Goal: Task Accomplishment & Management: Manage account settings

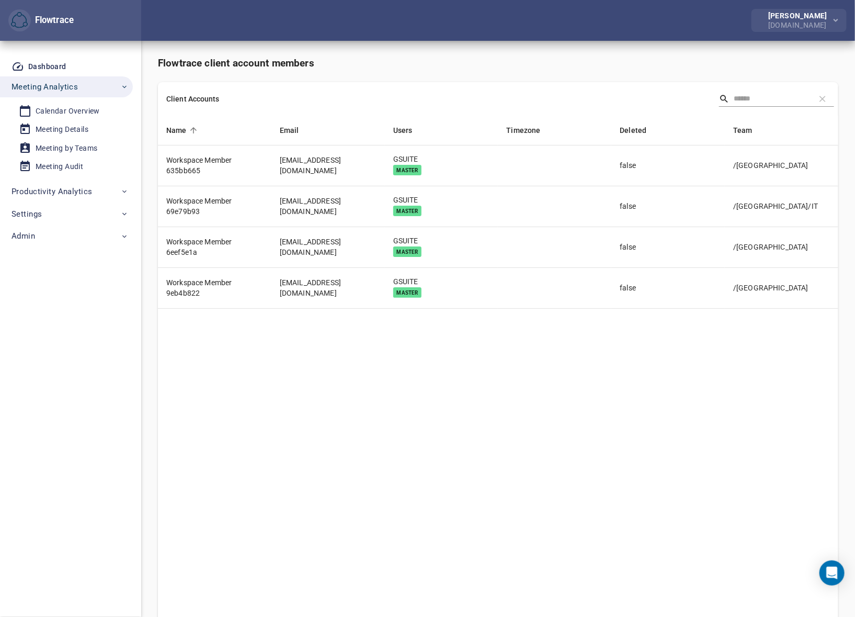
click at [796, 18] on div "[PERSON_NAME]" at bounding box center [800, 15] width 63 height 7
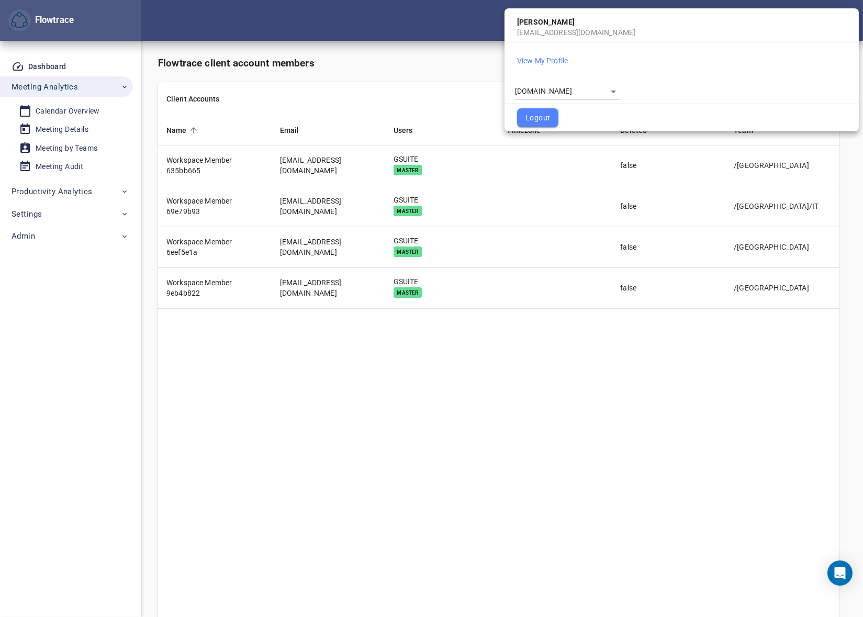
click at [561, 89] on body "Flowtrace Petri Lehtonen GetYourGuide.com Flowtrace Dashboard Meeting Analytics…" at bounding box center [431, 308] width 863 height 617
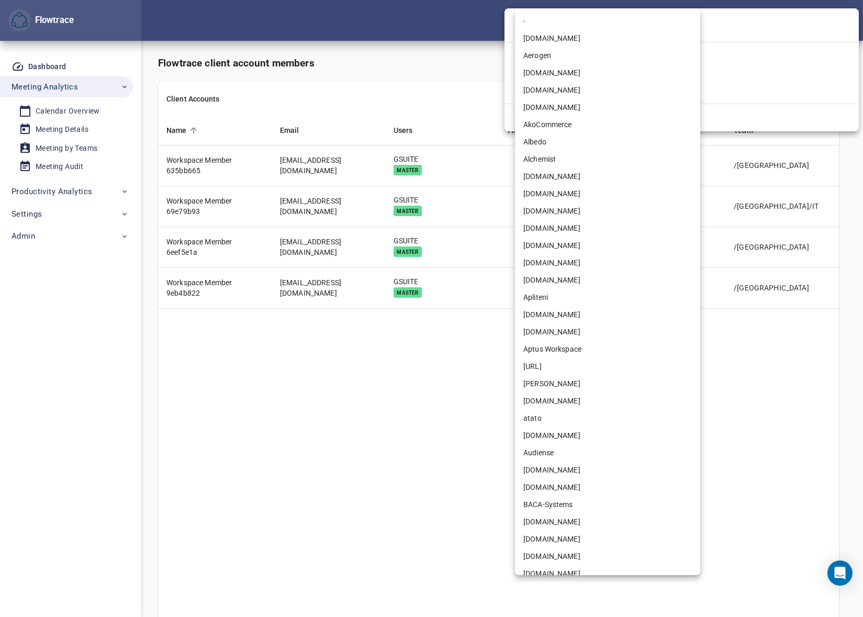
click at [547, 265] on li "animaj.com" at bounding box center [607, 262] width 185 height 17
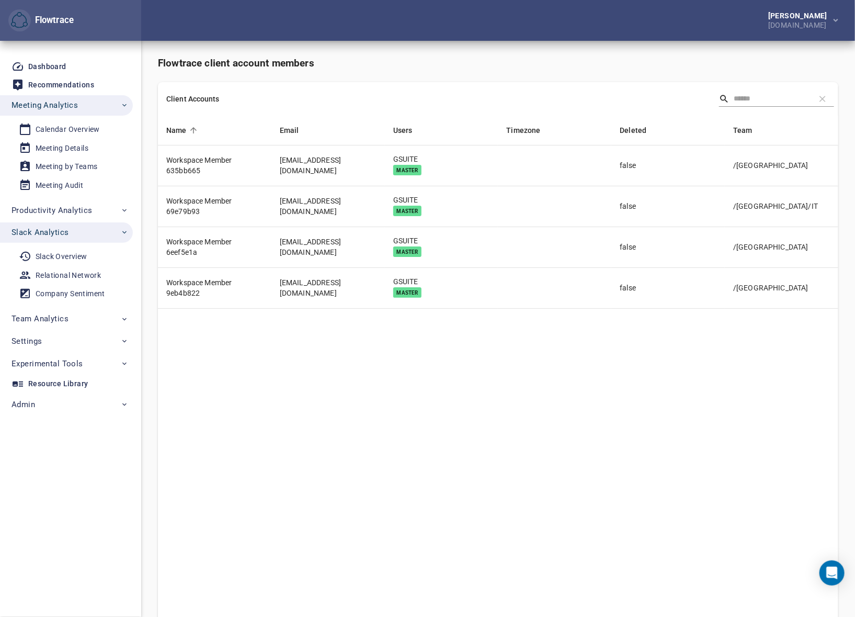
click at [595, 31] on div "Petri Lehtonen animaj.com" at bounding box center [498, 20] width 714 height 41
click at [46, 399] on span "Admin" at bounding box center [70, 405] width 117 height 14
click at [52, 430] on div "Accounts" at bounding box center [52, 428] width 32 height 13
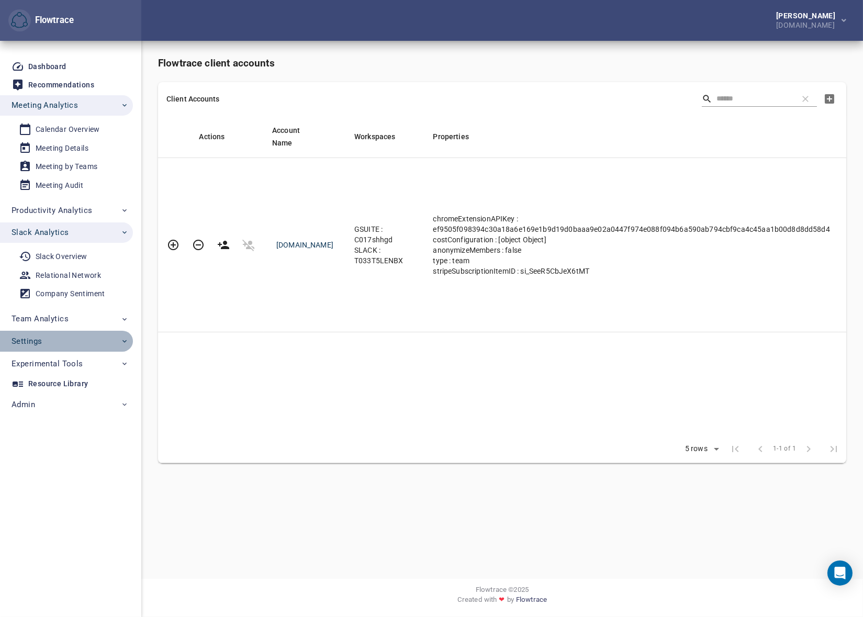
click at [55, 340] on span "Settings" at bounding box center [70, 341] width 117 height 14
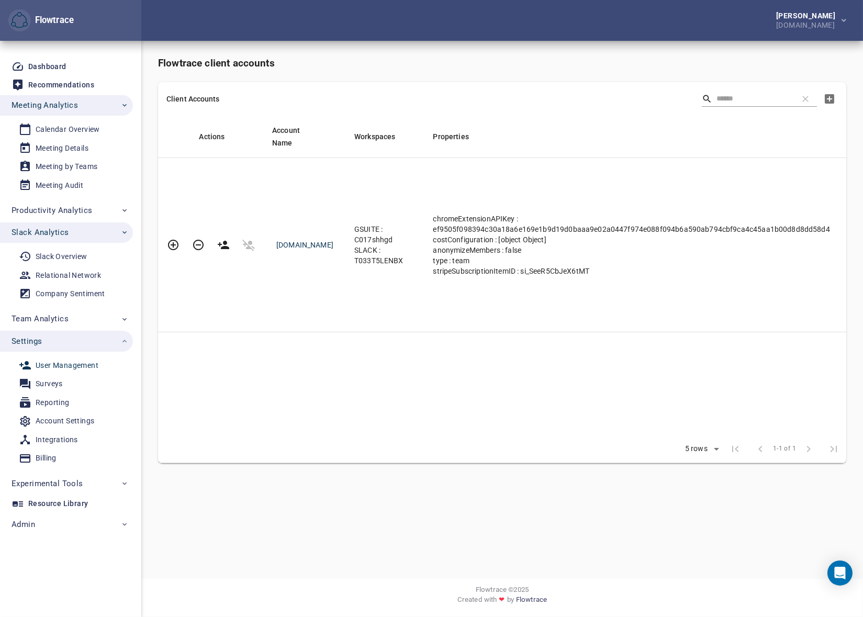
click at [63, 366] on div "User Management" at bounding box center [67, 365] width 63 height 13
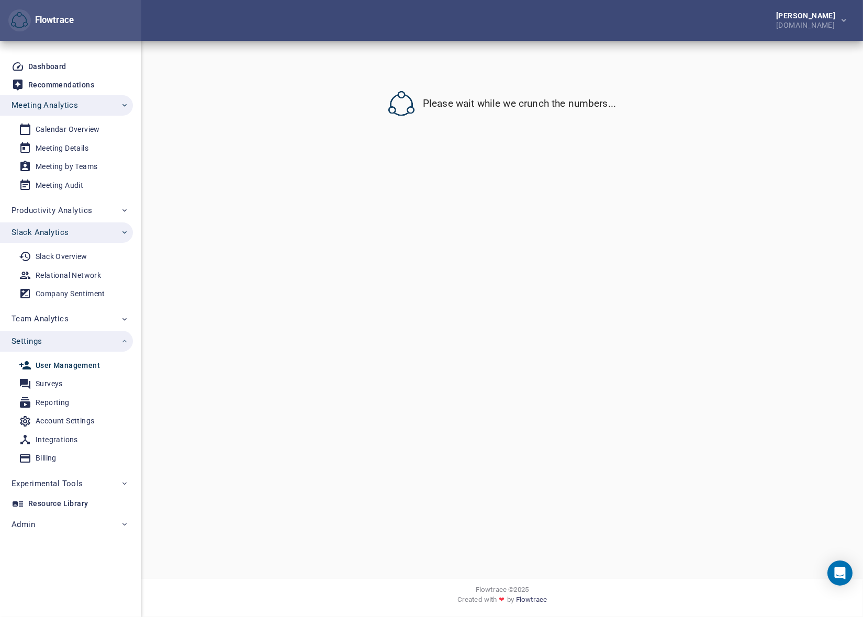
click at [84, 227] on span "Slack Analytics" at bounding box center [70, 233] width 117 height 14
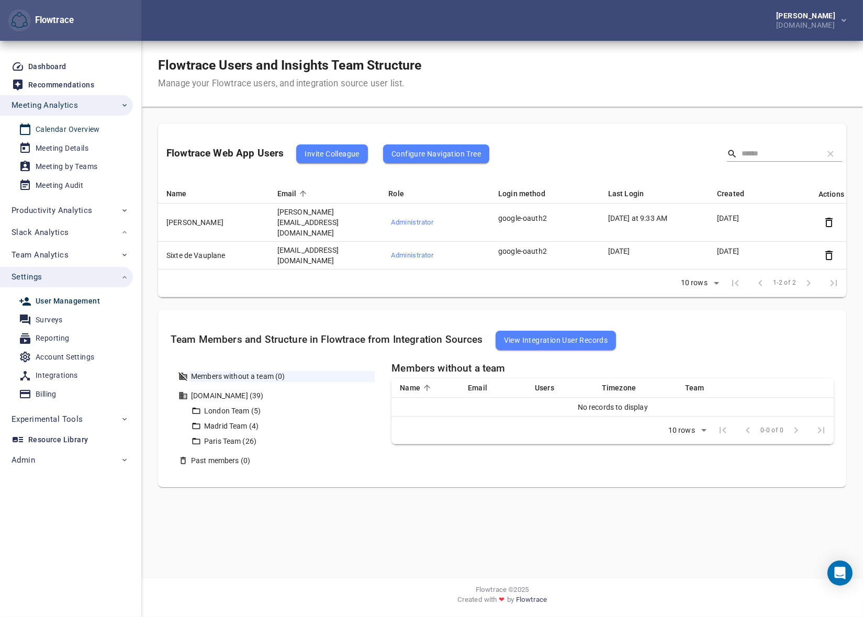
click at [57, 127] on div "Calendar Overview" at bounding box center [68, 129] width 64 height 13
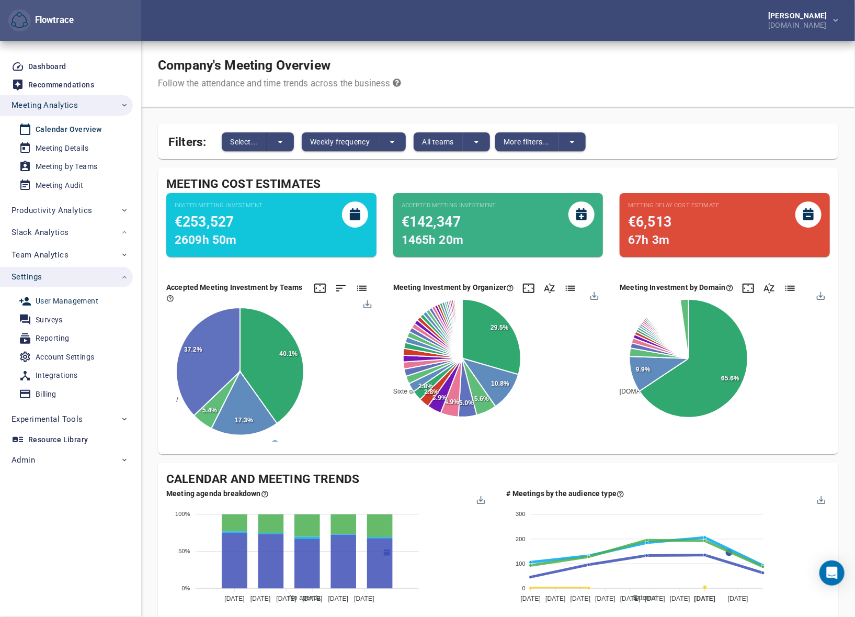
click at [62, 299] on div "User Management" at bounding box center [67, 301] width 63 height 13
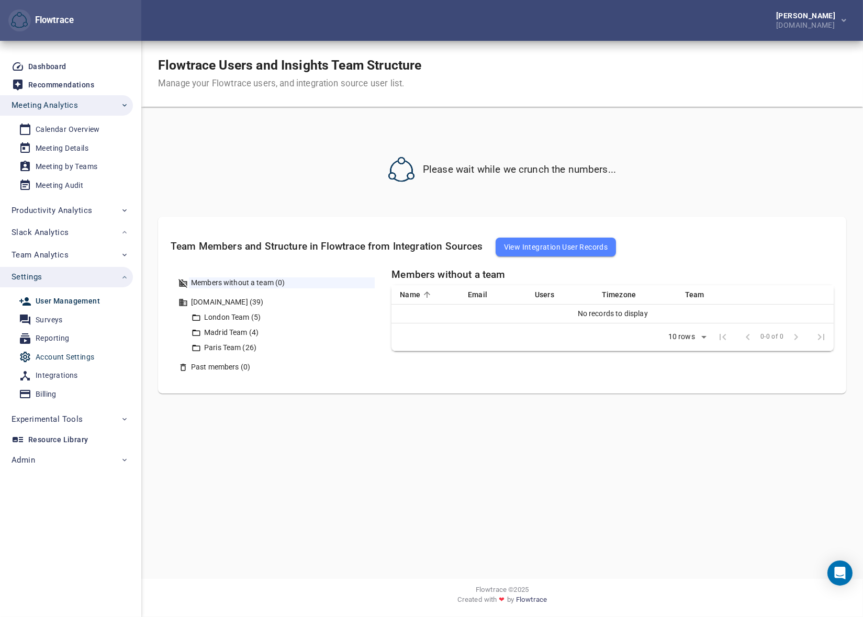
click at [66, 354] on div "Account Settings" at bounding box center [65, 357] width 59 height 13
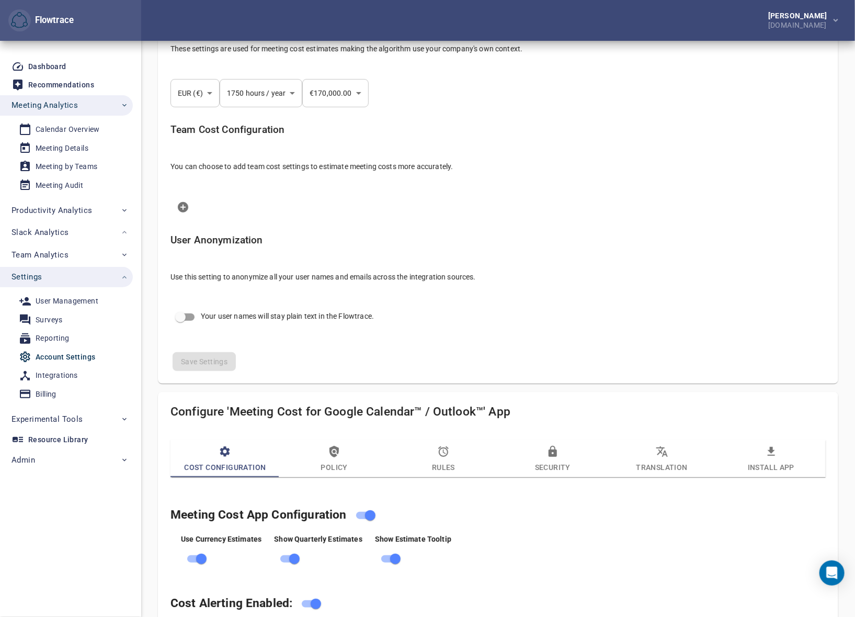
scroll to position [222, 0]
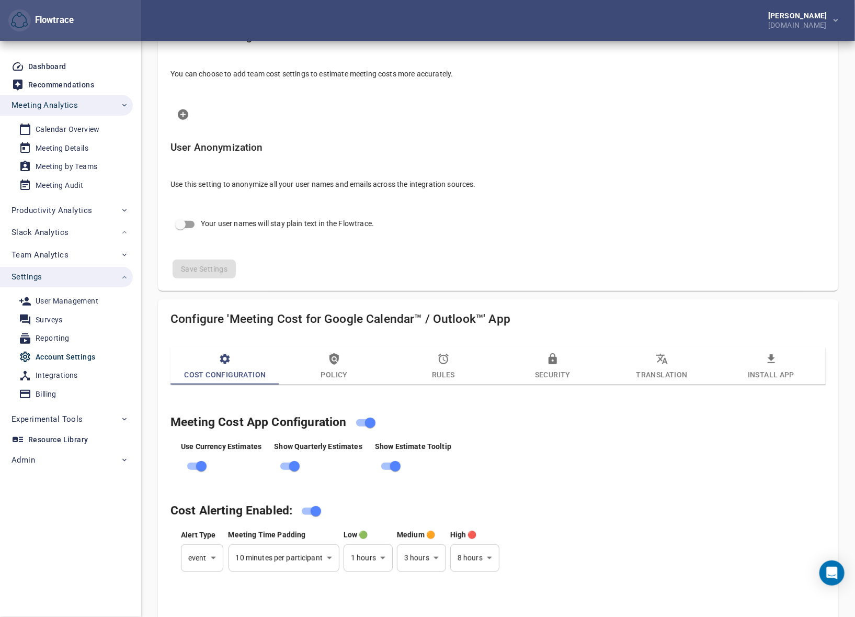
select select "***"
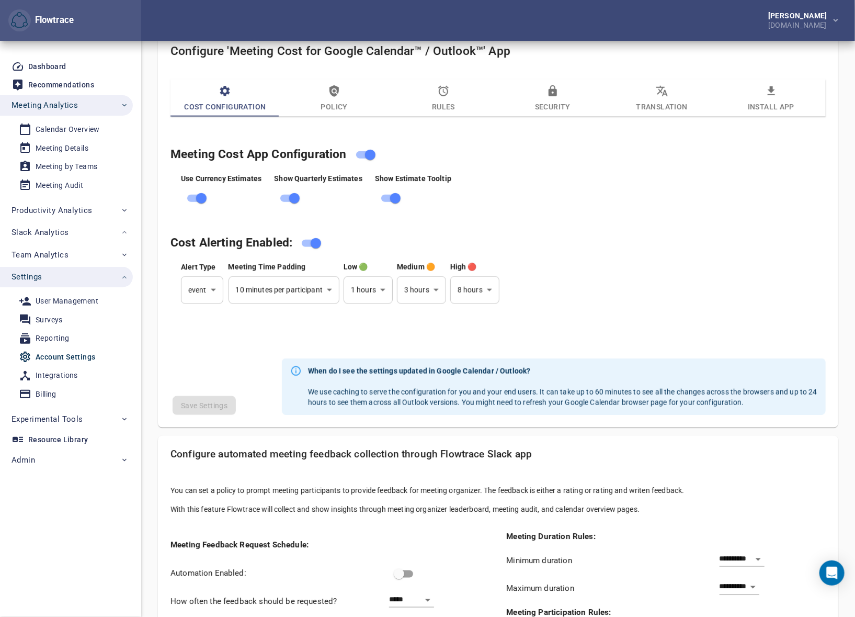
scroll to position [429, 0]
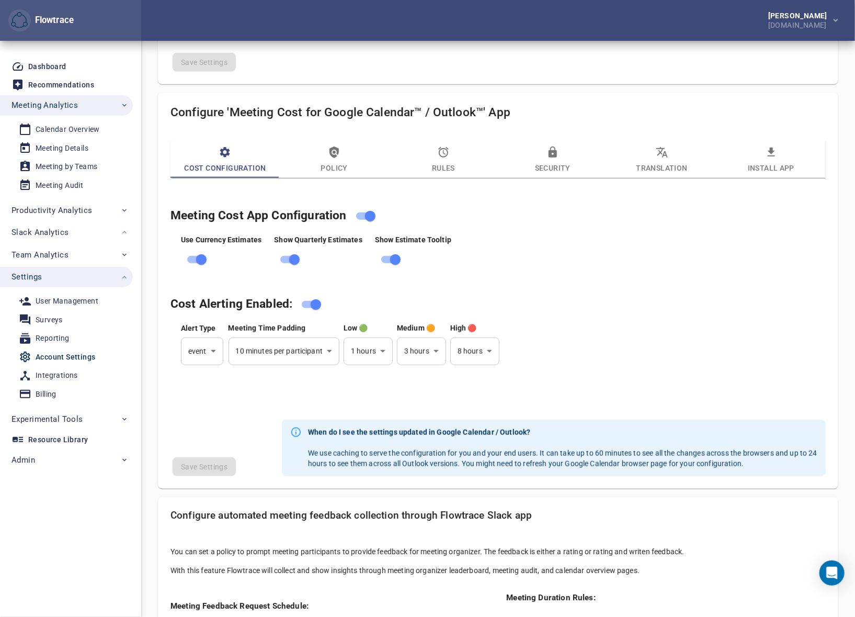
click at [334, 154] on icon "button" at bounding box center [334, 152] width 13 height 13
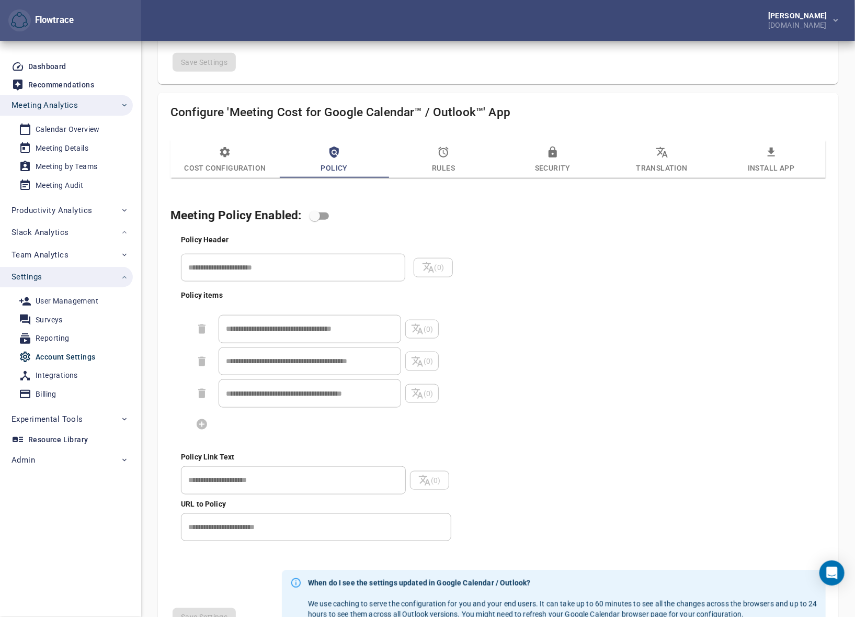
click at [450, 151] on span "Rules" at bounding box center [444, 160] width 97 height 28
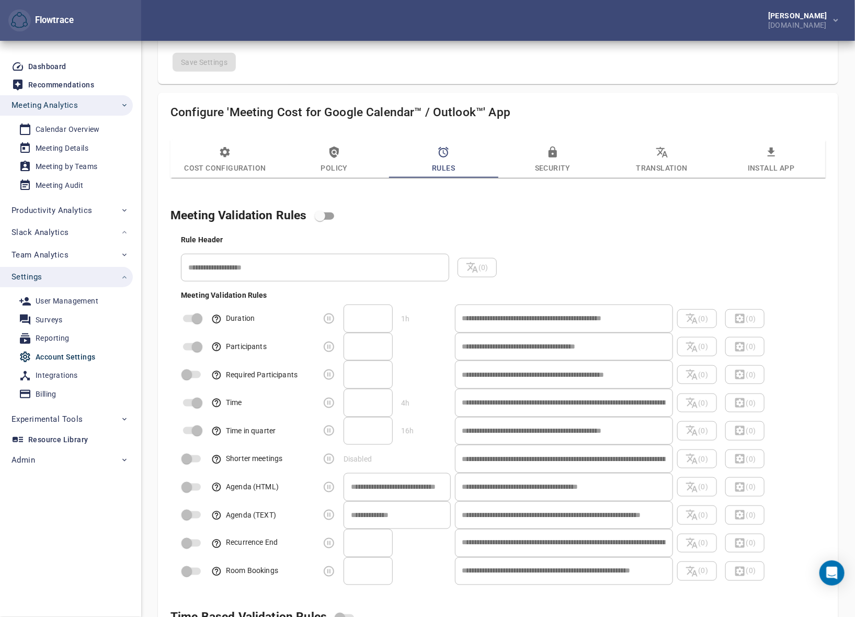
click at [544, 153] on span "Security" at bounding box center [552, 160] width 97 height 28
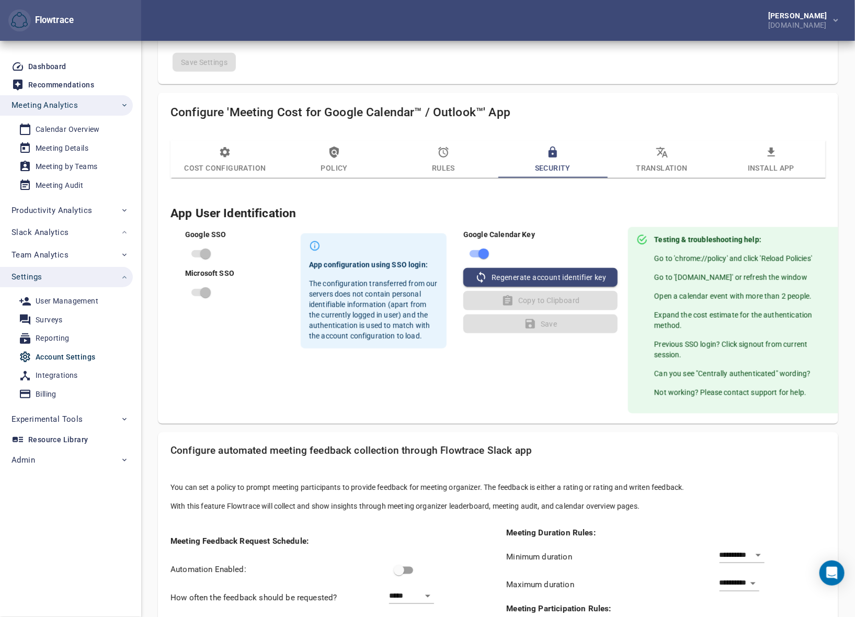
click at [661, 152] on icon "button" at bounding box center [663, 152] width 12 height 10
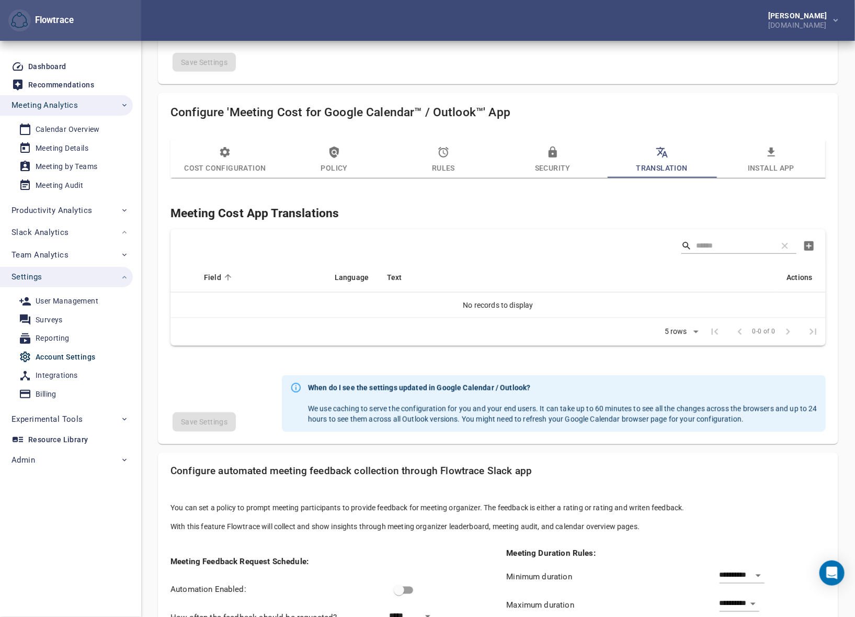
click at [555, 149] on icon "button" at bounding box center [553, 152] width 8 height 11
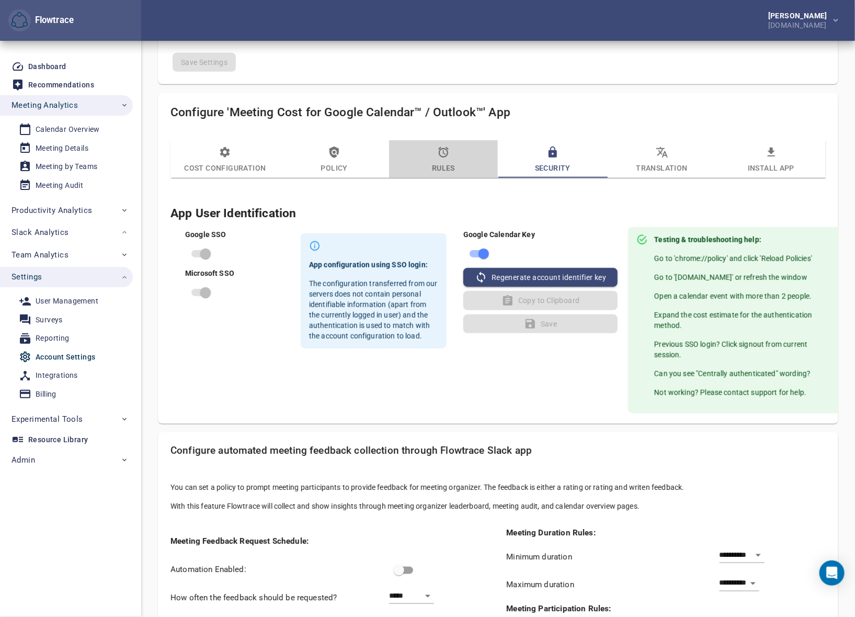
click at [443, 154] on icon "button" at bounding box center [443, 152] width 13 height 13
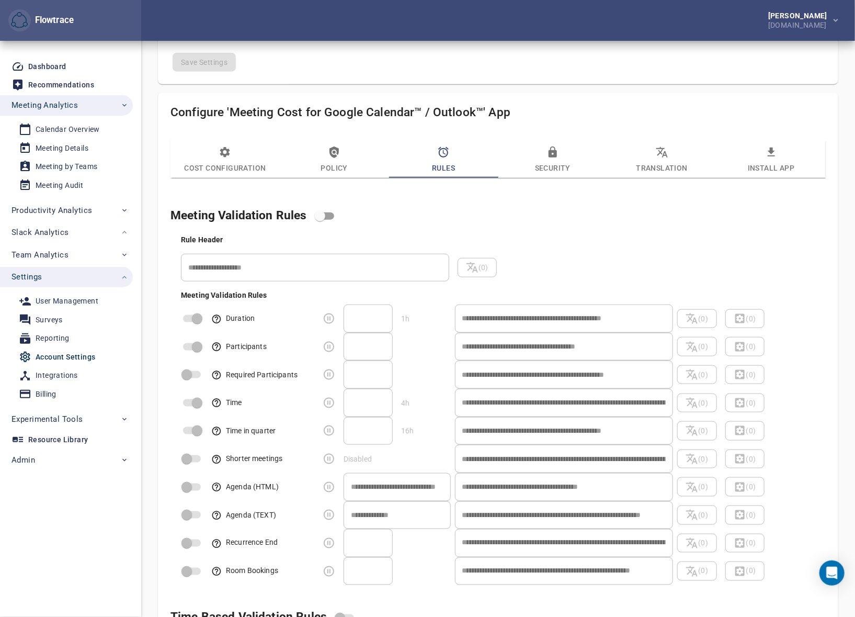
click at [347, 154] on span "Policy" at bounding box center [334, 160] width 97 height 28
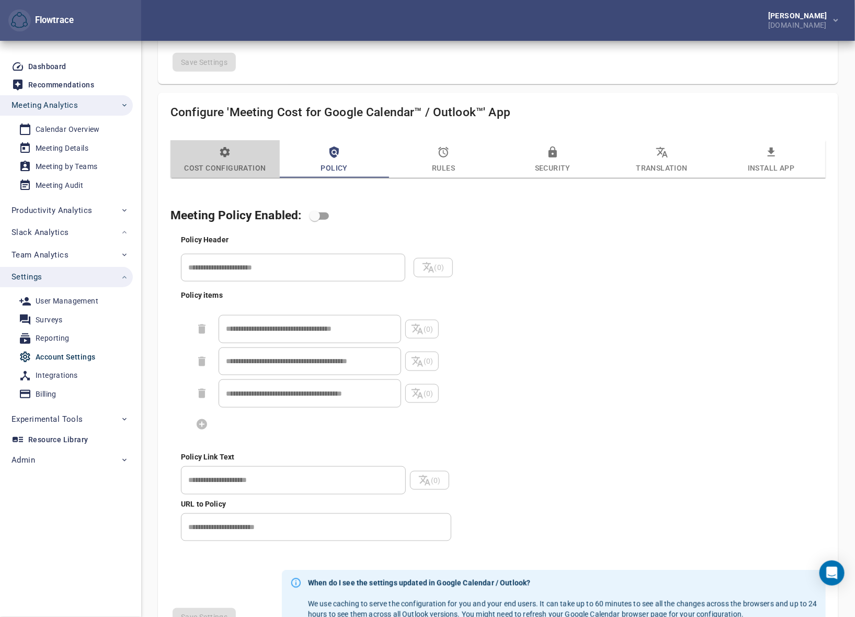
click at [238, 152] on span "Cost Configuration" at bounding box center [225, 160] width 97 height 28
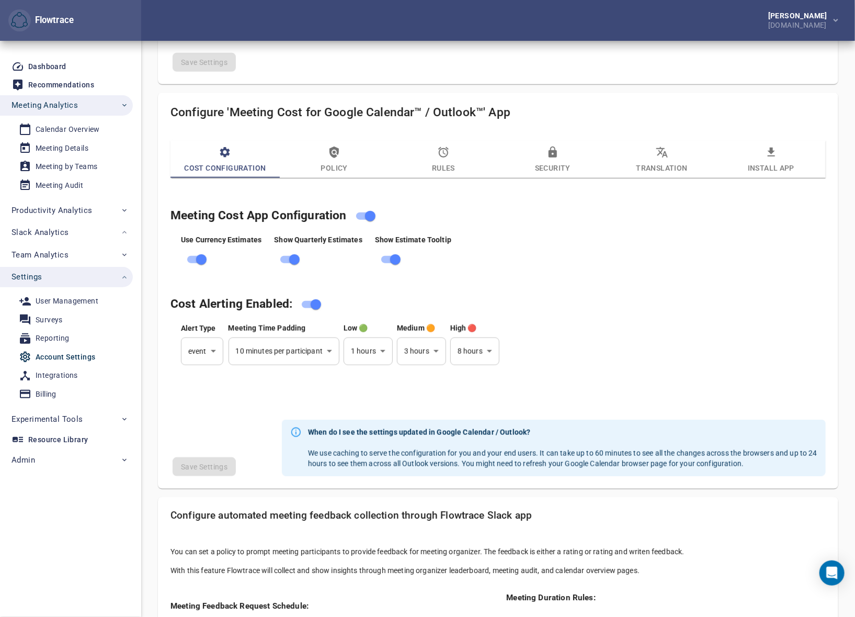
click at [539, 38] on div "Petri Lehtonen animaj.com" at bounding box center [498, 20] width 714 height 41
click at [680, 223] on h4 "Meeting Cost App Configuration" at bounding box center [486, 216] width 631 height 20
click at [47, 339] on div "Reporting" at bounding box center [53, 338] width 34 height 13
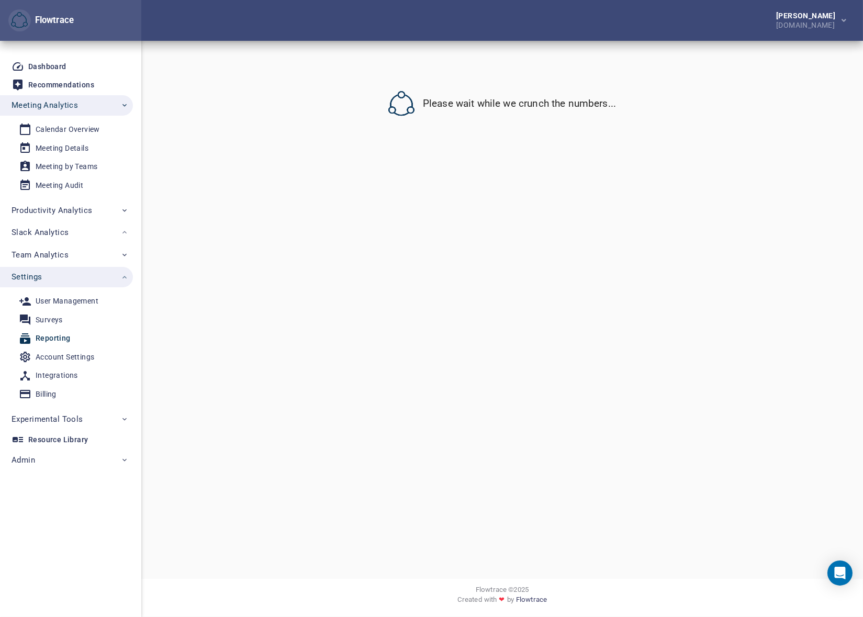
select select "********"
select select "**"
select select "********"
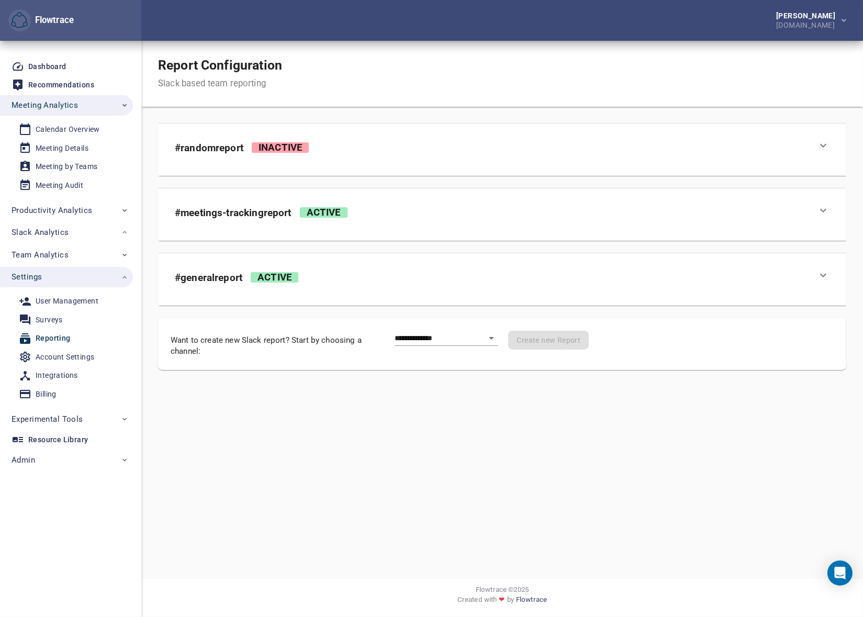
click at [504, 24] on div "Petri Lehtonen animaj.com" at bounding box center [502, 20] width 722 height 41
click at [823, 208] on icon at bounding box center [823, 210] width 13 height 13
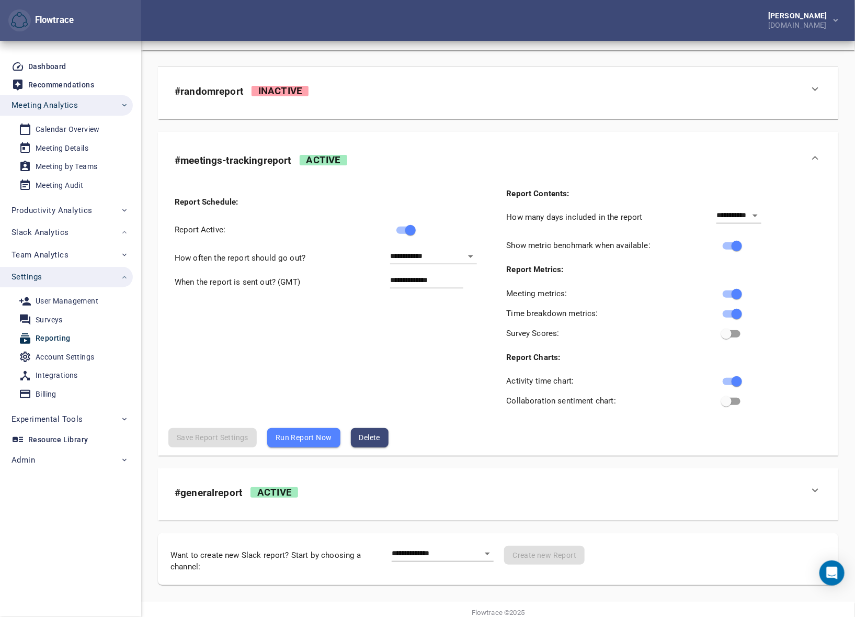
scroll to position [79, 0]
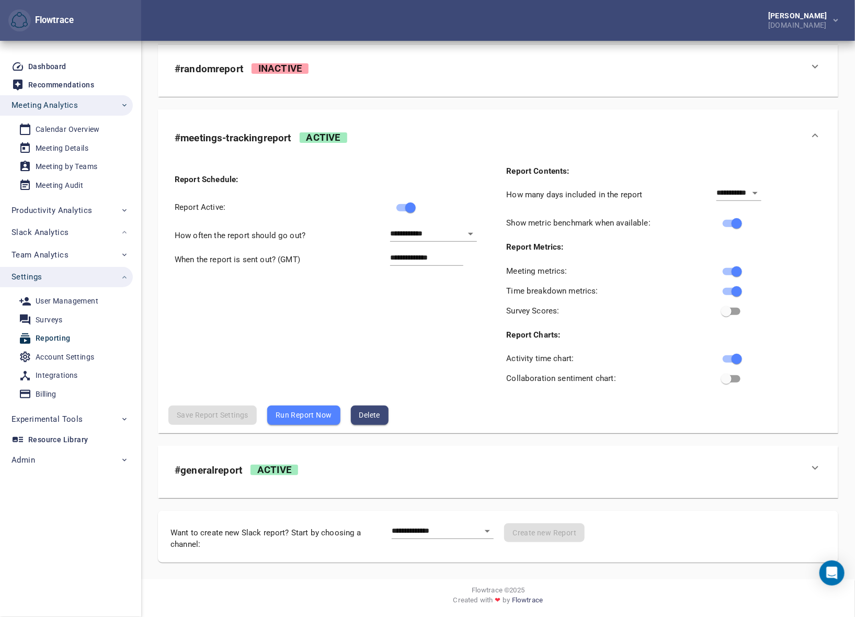
click at [816, 466] on icon at bounding box center [815, 467] width 13 height 13
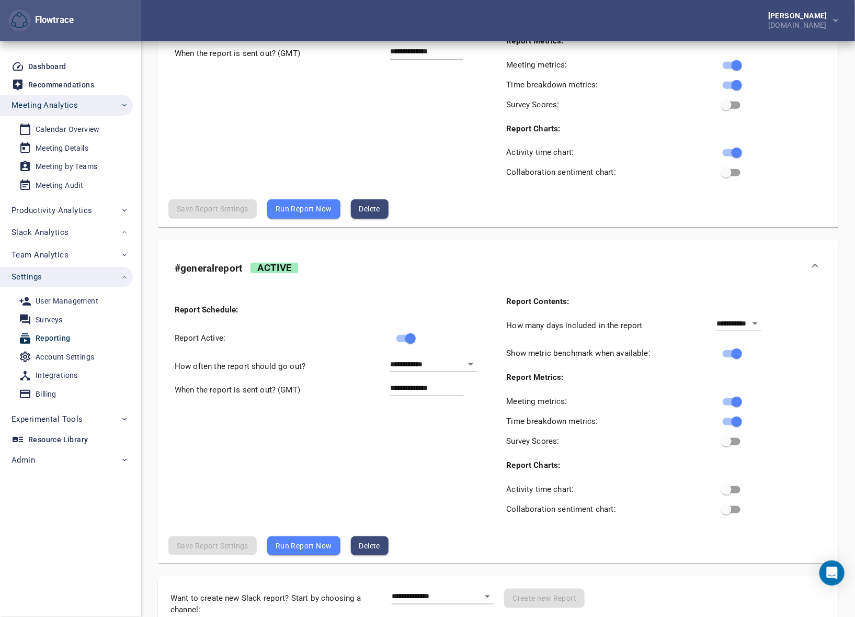
scroll to position [301, 0]
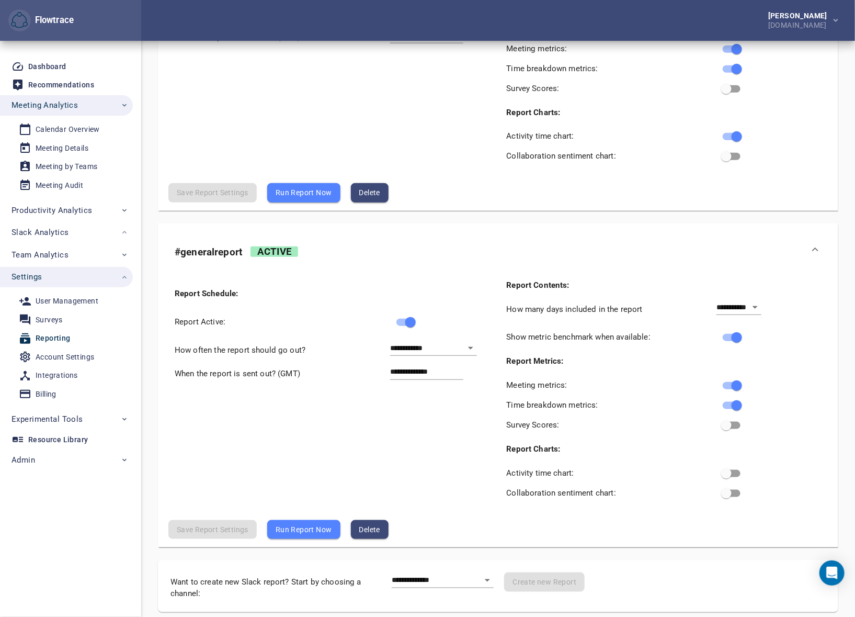
click at [455, 17] on div "Petri Lehtonen animaj.com" at bounding box center [498, 20] width 714 height 41
